Goal: Transaction & Acquisition: Purchase product/service

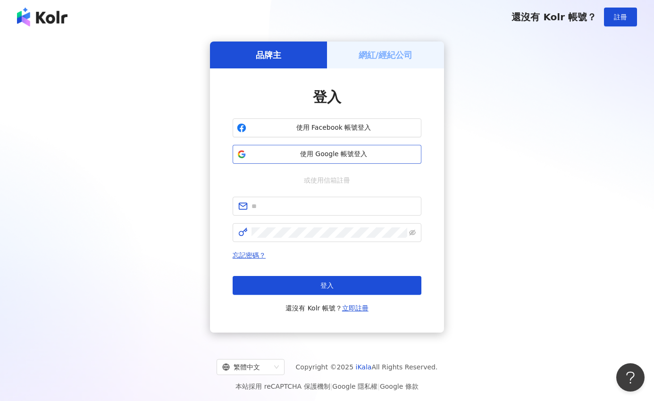
click at [301, 155] on span "使用 Google 帳號登入" at bounding box center [333, 153] width 167 height 9
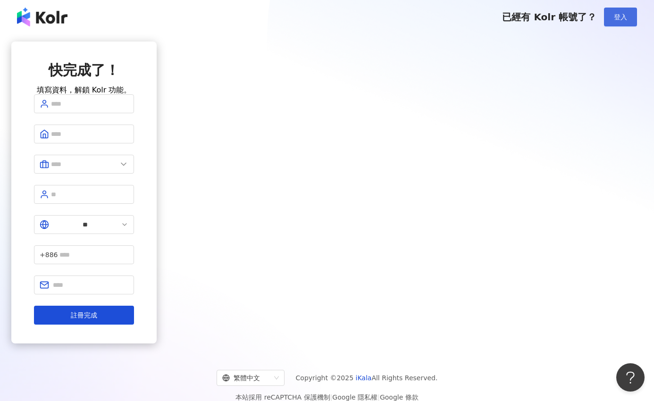
click at [617, 16] on span "登入" at bounding box center [620, 17] width 13 height 8
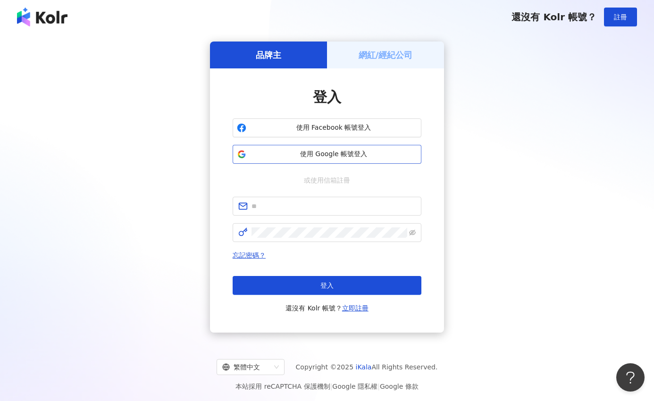
click at [323, 160] on button "使用 Google 帳號登入" at bounding box center [326, 154] width 189 height 19
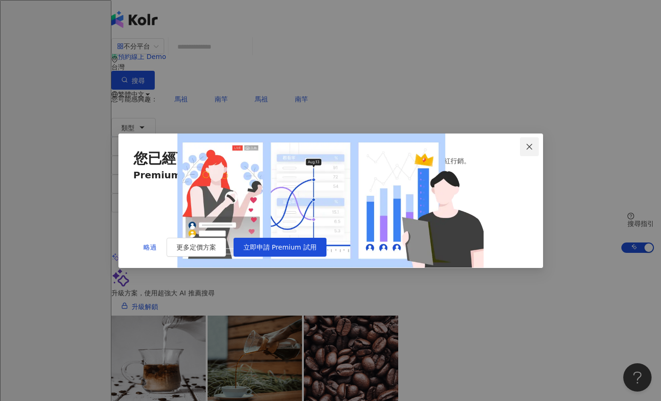
click at [526, 143] on icon "close" at bounding box center [529, 147] width 8 height 8
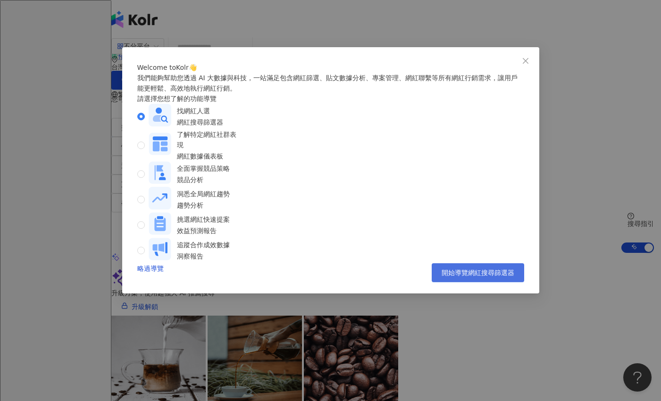
click at [473, 274] on span "開始導覽網紅搜尋篩選器" at bounding box center [477, 273] width 73 height 8
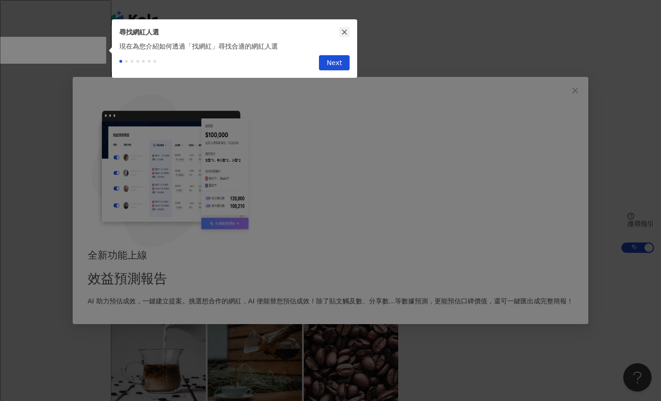
click at [343, 35] on button "button" at bounding box center [344, 32] width 10 height 10
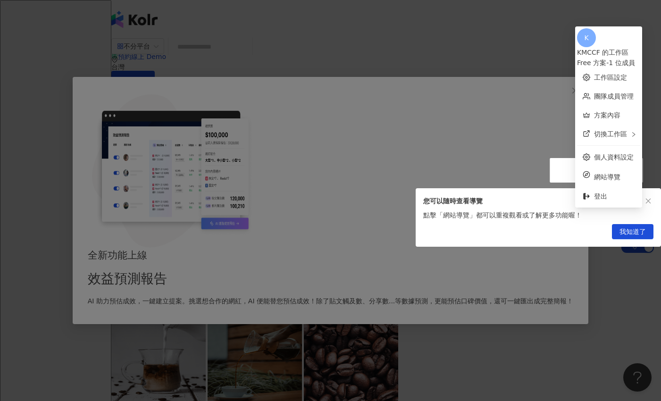
click at [625, 237] on span "我知道了" at bounding box center [632, 231] width 26 height 15
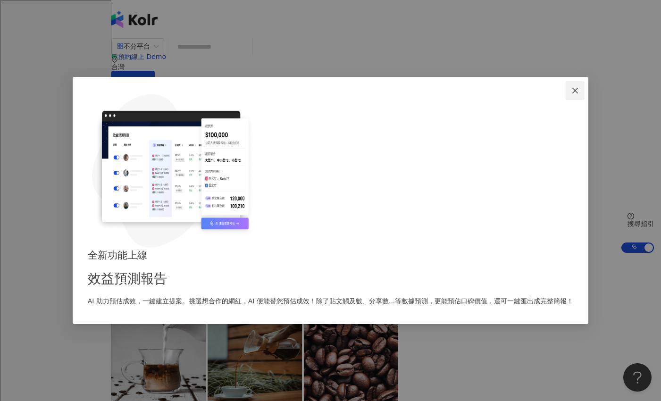
click at [565, 94] on span "Close" at bounding box center [574, 91] width 19 height 8
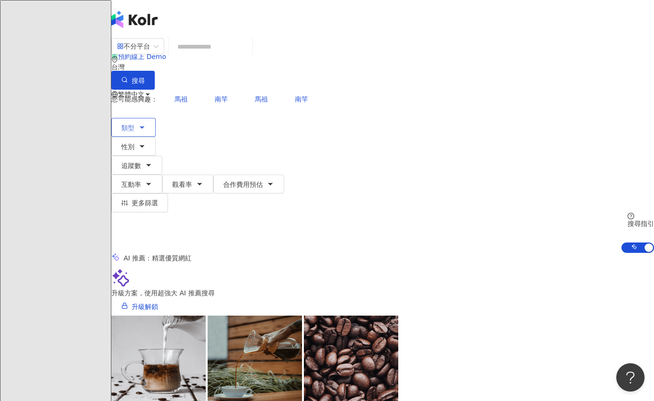
click at [147, 118] on button "類型" at bounding box center [133, 127] width 44 height 19
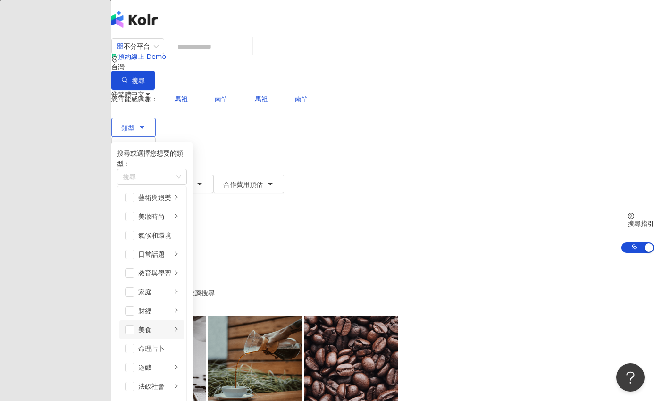
scroll to position [67, 0]
click at [134, 325] on span "button" at bounding box center [129, 329] width 9 height 9
click at [141, 181] on span "互動率" at bounding box center [131, 185] width 20 height 8
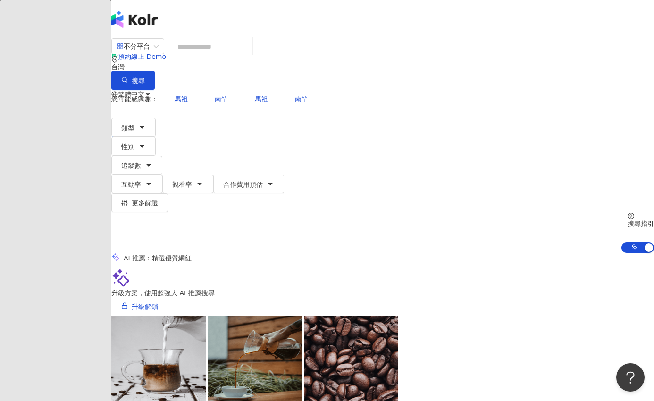
click at [360, 71] on div "不分平台 台灣 搜尋 您可能感興趣： 馬祖 南竿 馬祖 南竿 類型 性別 追蹤數 互動率 觀看率 合作費用預估 更多篩選 % - % 不限 5% 以下 5%~…" at bounding box center [382, 145] width 542 height 215
click at [128, 76] on icon "button" at bounding box center [124, 79] width 7 height 7
click at [146, 118] on button "類型" at bounding box center [133, 127] width 44 height 19
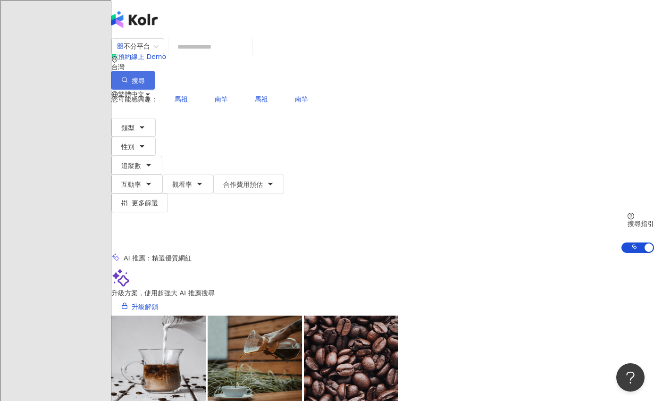
click at [155, 71] on button "搜尋" at bounding box center [132, 80] width 43 height 19
click at [162, 156] on button "追蹤數" at bounding box center [136, 165] width 51 height 19
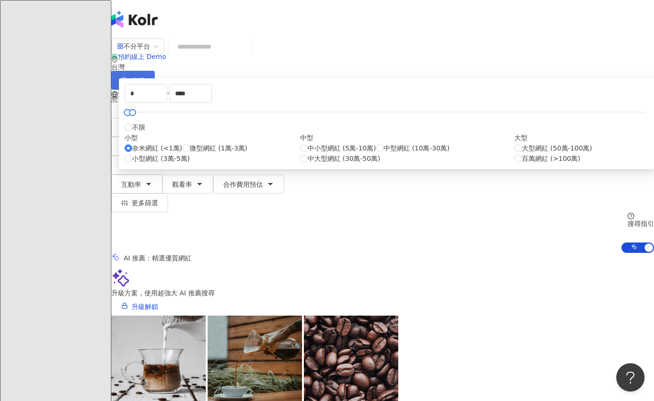
click at [145, 77] on span "搜尋" at bounding box center [138, 81] width 13 height 8
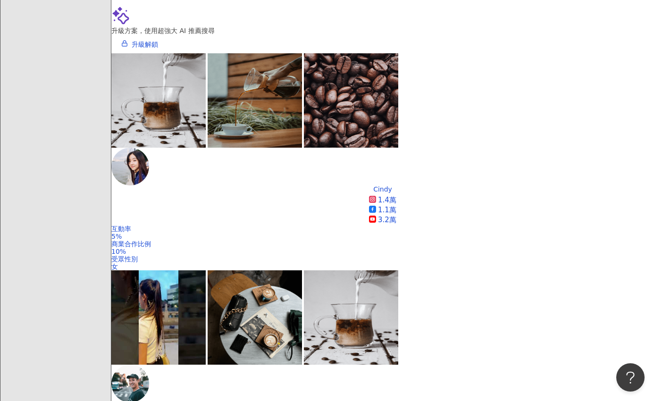
scroll to position [285, 0]
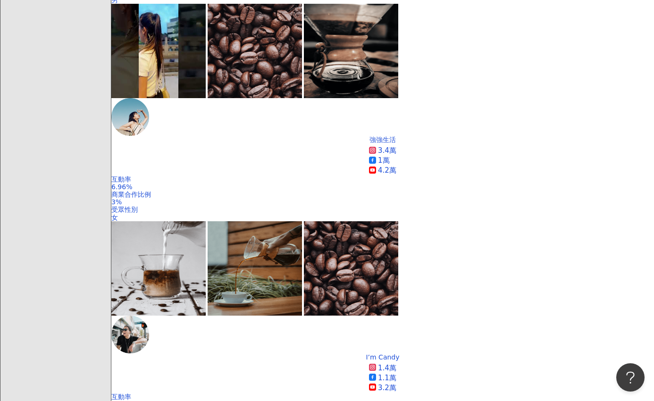
scroll to position [732, 0]
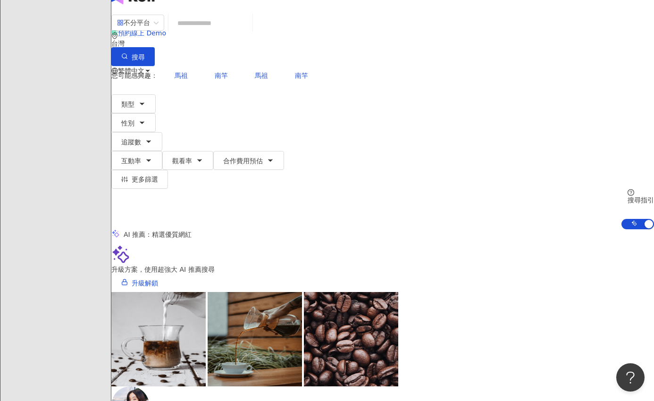
scroll to position [0, 0]
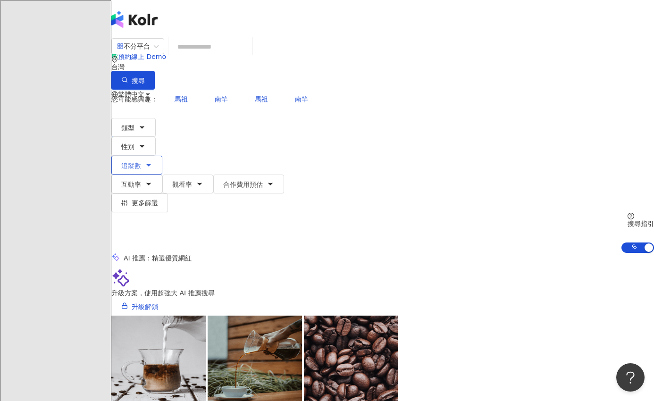
click at [141, 162] on span "追蹤數" at bounding box center [131, 166] width 20 height 8
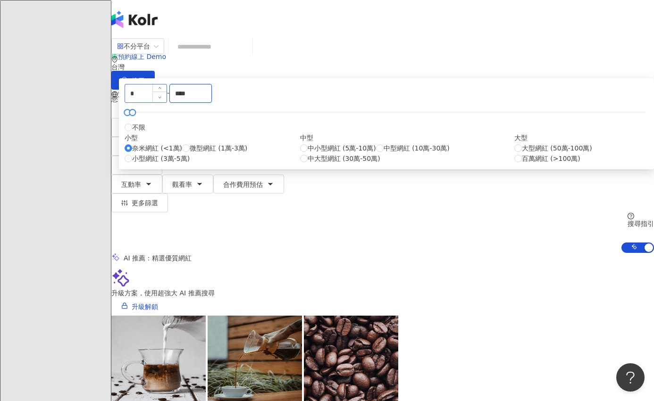
drag, startPoint x: 388, startPoint y: 149, endPoint x: 334, endPoint y: 148, distance: 54.3
click at [334, 148] on div "* - **** 不限 小型 奈米網紅 (<1萬) 微型網紅 (1萬-3萬) 小型網紅 (3萬-5萬) 中型 中小型網紅 (5萬-10萬) 中型網紅 (10萬…" at bounding box center [386, 124] width 523 height 80
type input "*"
type input "****"
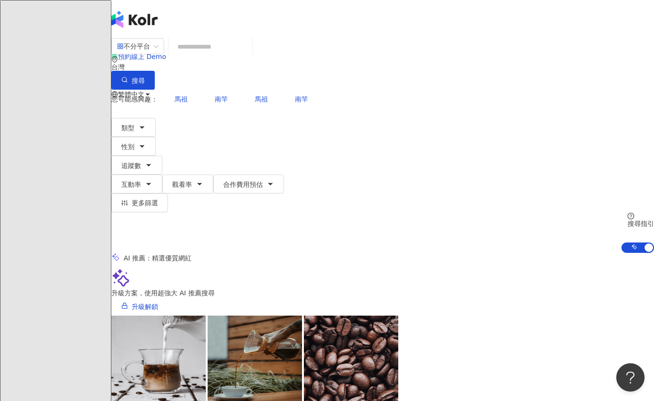
click at [128, 77] on span "button" at bounding box center [124, 81] width 7 height 8
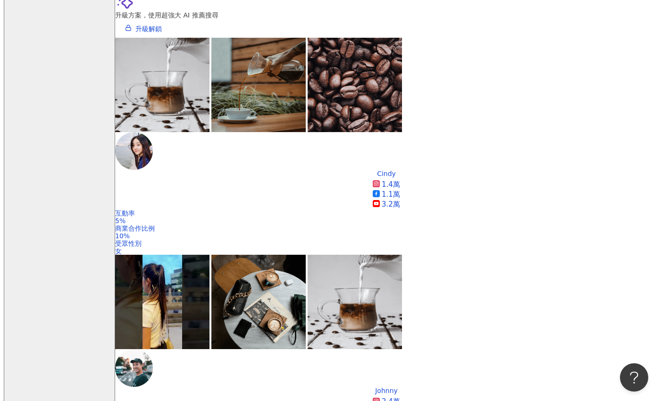
scroll to position [595, 0]
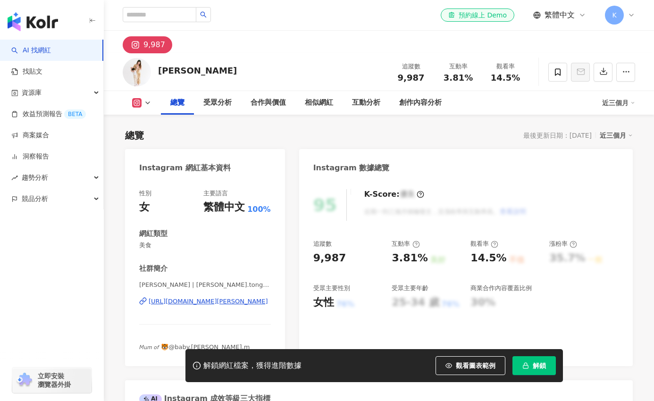
scroll to position [150, 0]
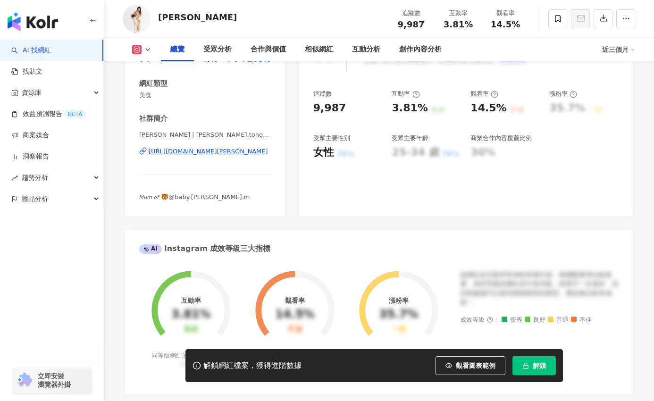
click at [232, 155] on div "[URL][DOMAIN_NAME][PERSON_NAME]" at bounding box center [208, 151] width 119 height 8
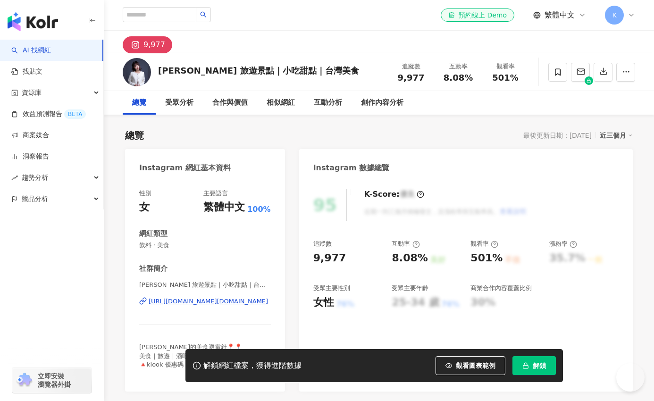
click at [214, 299] on div "https://www.instagram.com/yyoopp.food/" at bounding box center [208, 301] width 119 height 8
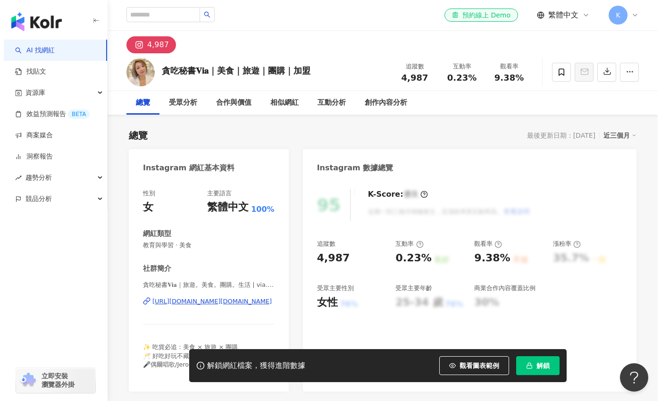
scroll to position [88, 0]
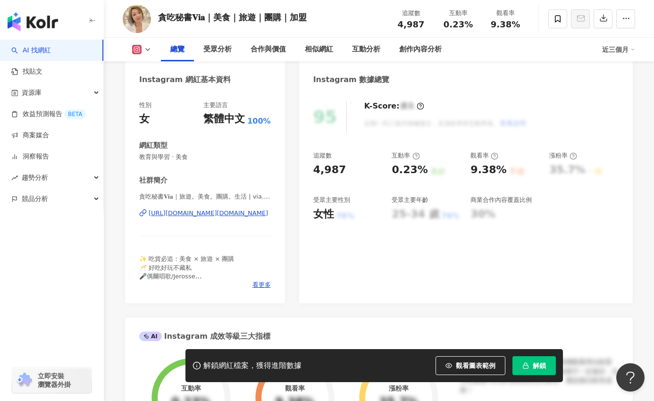
click at [237, 216] on div "https://www.instagram.com/via.onni/" at bounding box center [208, 213] width 119 height 8
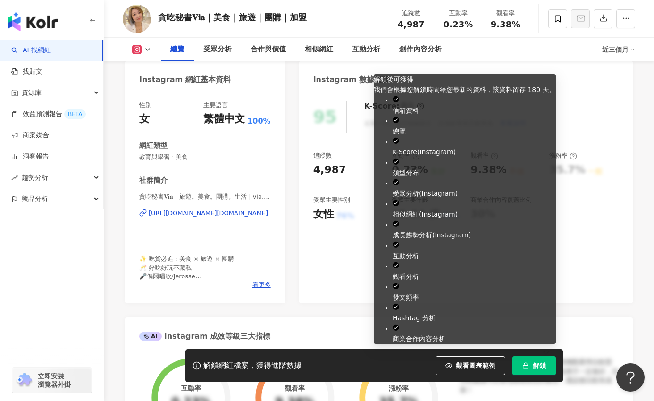
click at [523, 373] on button "解鎖" at bounding box center [533, 365] width 43 height 19
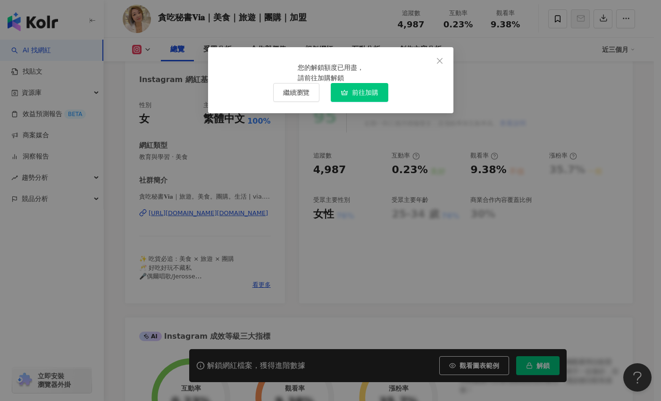
click at [349, 83] on div "您的解鎖額度已用盡， 請前往加購解鎖" at bounding box center [331, 72] width 66 height 21
click at [350, 102] on button "前往加購" at bounding box center [360, 92] width 58 height 19
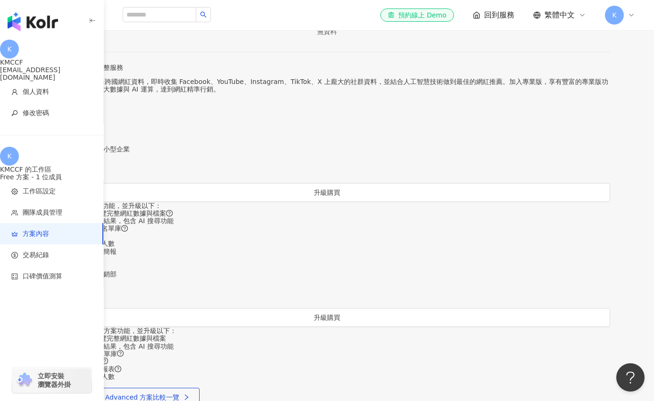
scroll to position [153, 0]
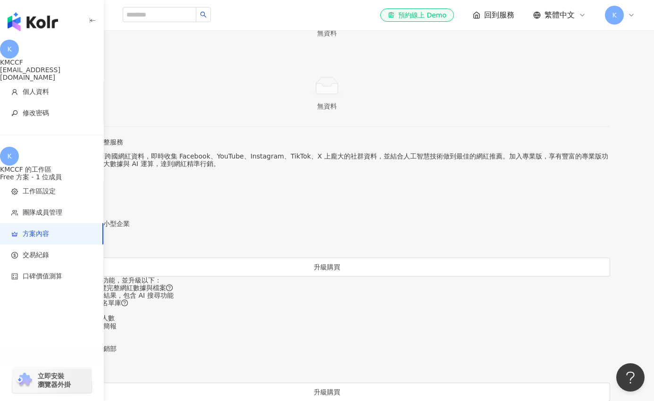
click at [325, 182] on div "按季付費" at bounding box center [327, 178] width 566 height 8
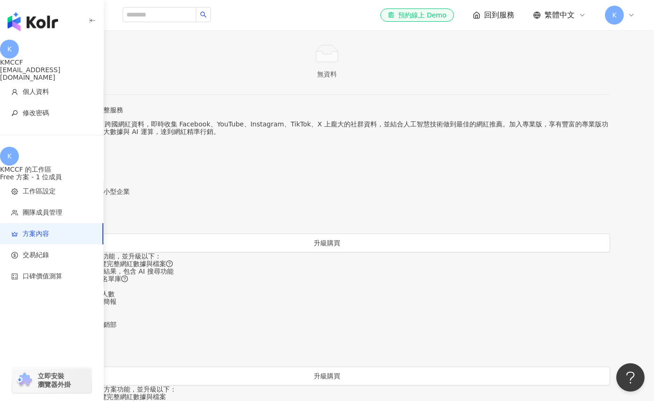
scroll to position [244, 0]
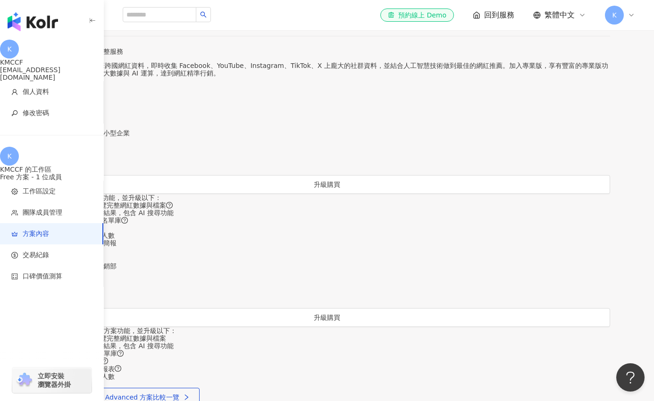
click at [629, 12] on icon at bounding box center [631, 15] width 8 height 8
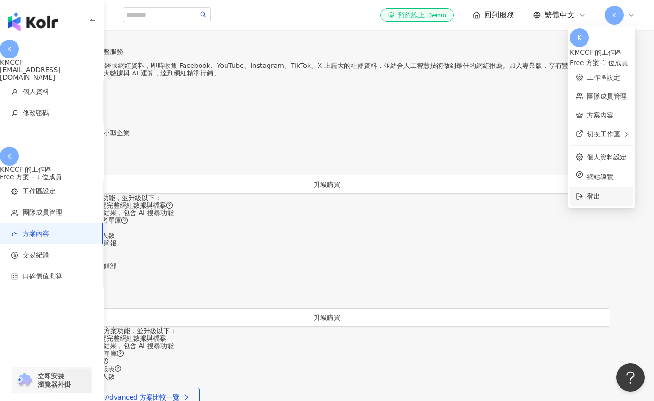
click at [571, 187] on li "登出" at bounding box center [601, 196] width 63 height 19
